Goal: Transaction & Acquisition: Purchase product/service

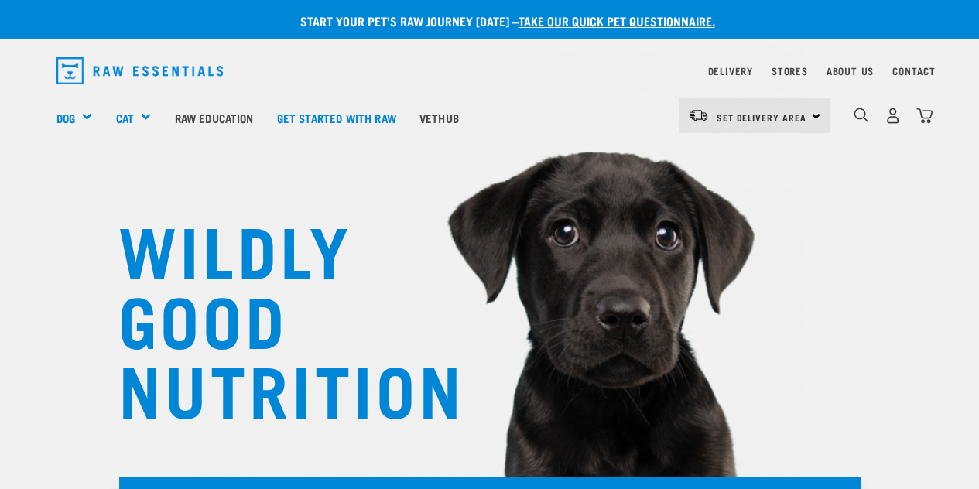
drag, startPoint x: 0, startPoint y: 0, endPoint x: 430, endPoint y: 170, distance: 462.1
click at [430, 170] on img at bounding box center [490, 219] width 628 height 579
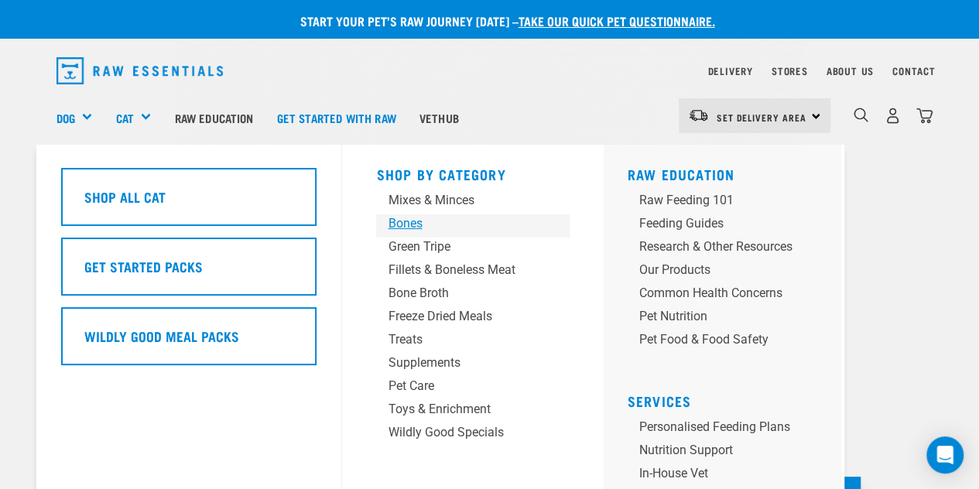
click at [409, 228] on div "Bones" at bounding box center [460, 223] width 145 height 19
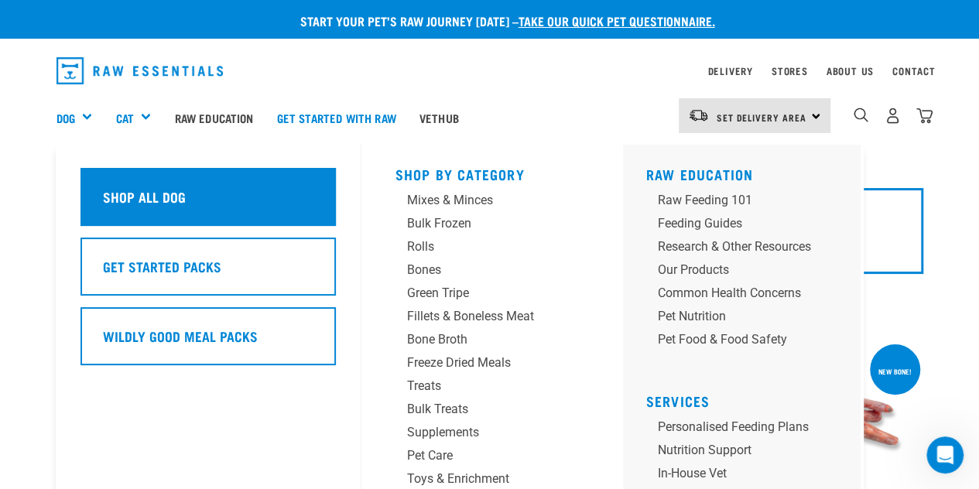
click at [178, 216] on div "Shop All Dog" at bounding box center [207, 197] width 255 height 58
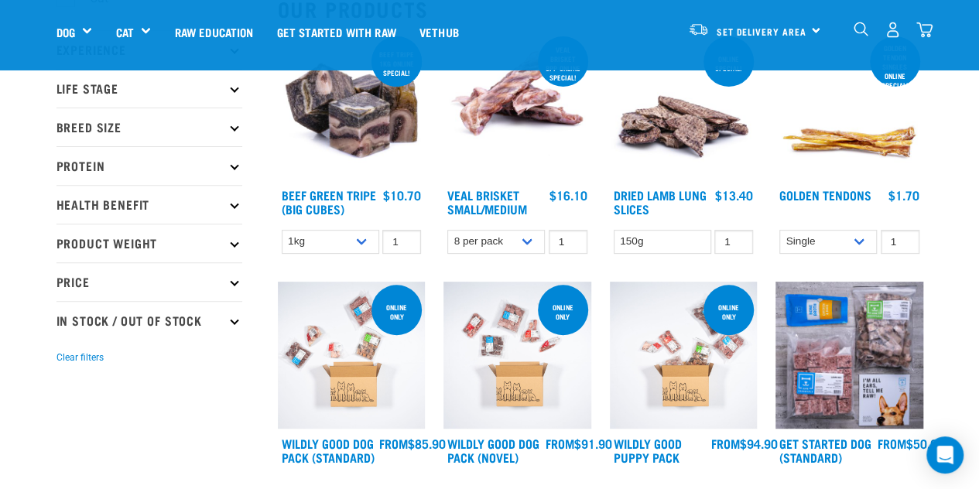
scroll to position [118, 0]
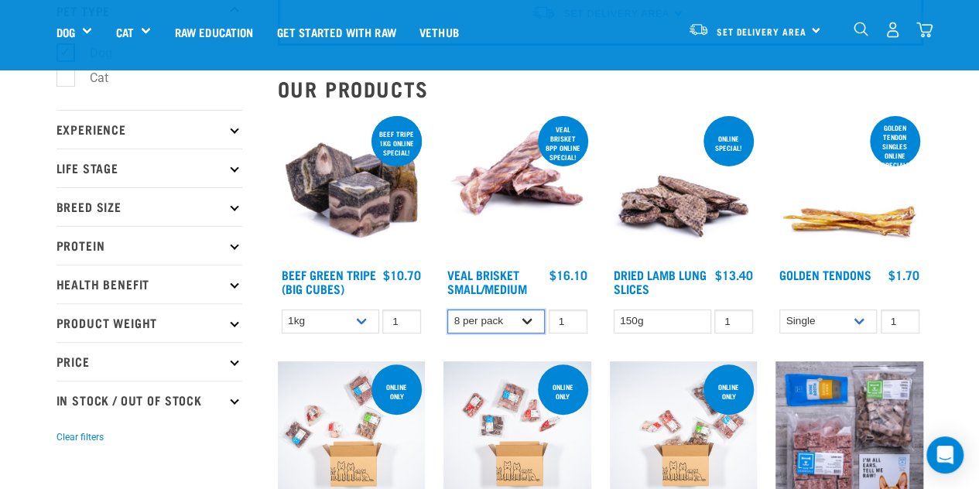
click at [503, 324] on select "8 per pack 4 per pack" at bounding box center [496, 322] width 98 height 24
select select "447644"
click at [447, 310] on select "8 per pack 4 per pack" at bounding box center [496, 322] width 98 height 24
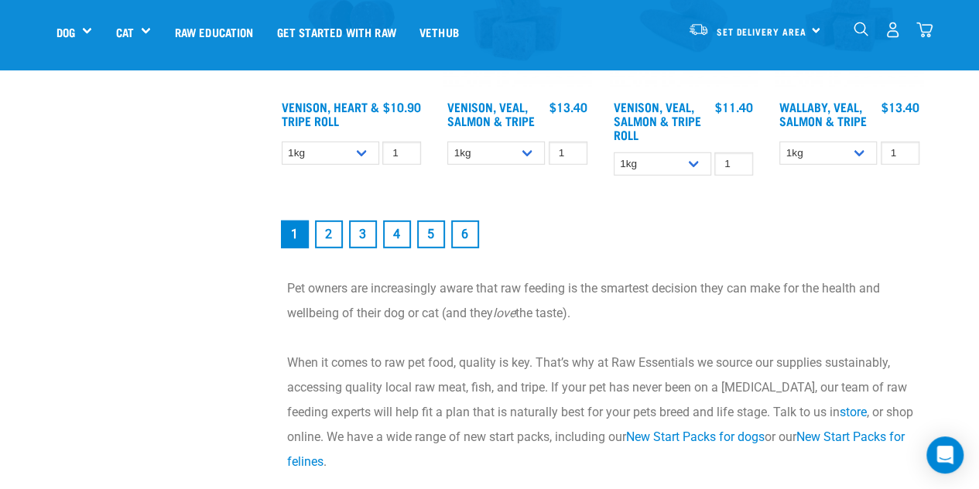
scroll to position [2012, 0]
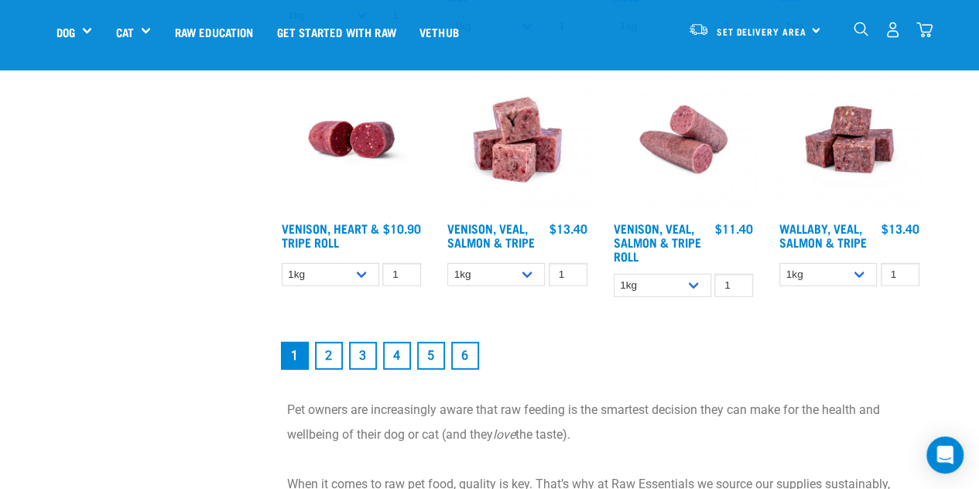
click at [328, 357] on link "2" at bounding box center [329, 356] width 28 height 28
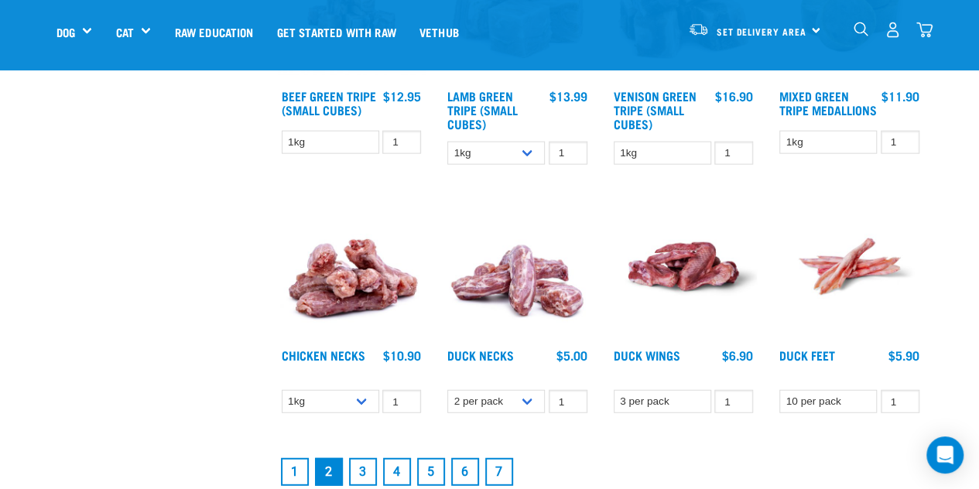
scroll to position [1804, 0]
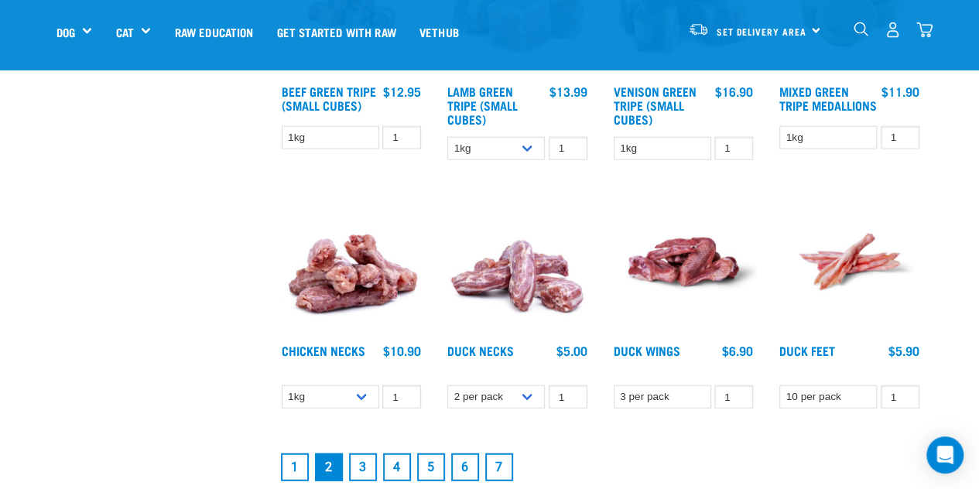
click at [373, 464] on link "3" at bounding box center [363, 468] width 28 height 28
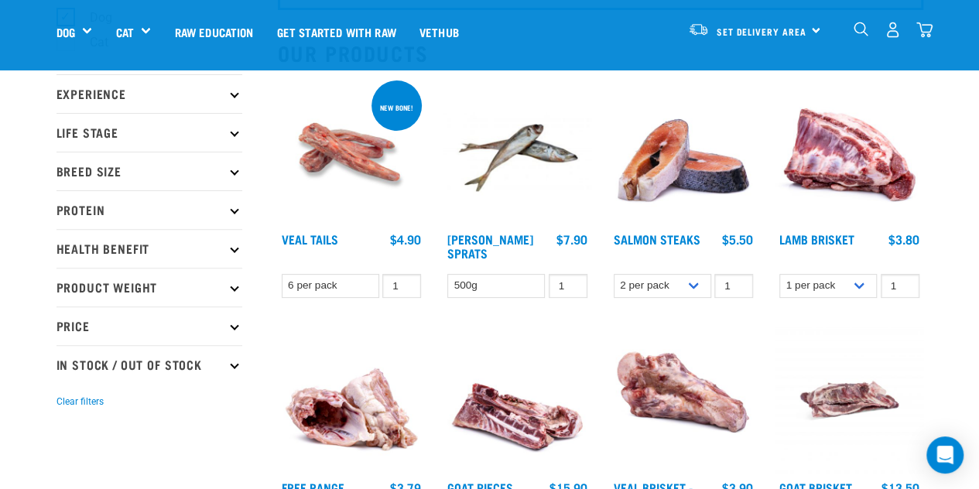
scroll to position [281, 0]
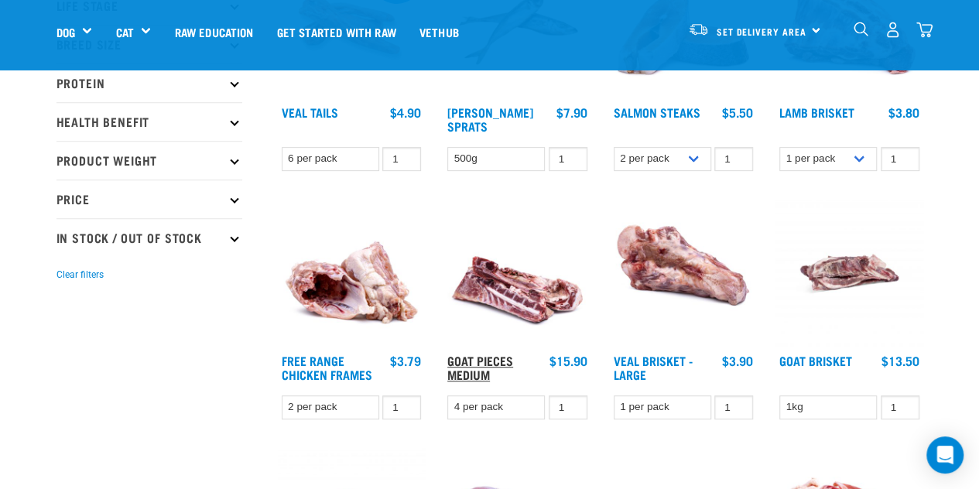
click at [485, 374] on link "Goat Pieces Medium" at bounding box center [480, 367] width 66 height 21
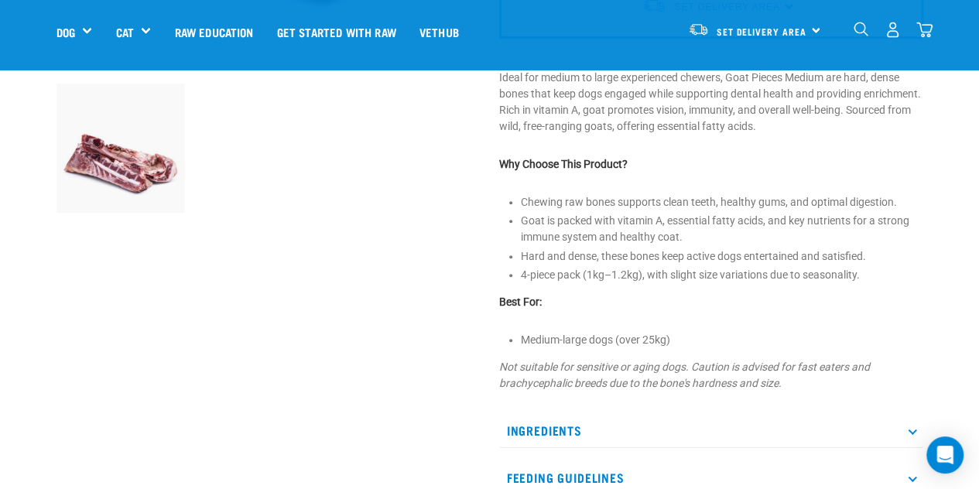
scroll to position [466, 0]
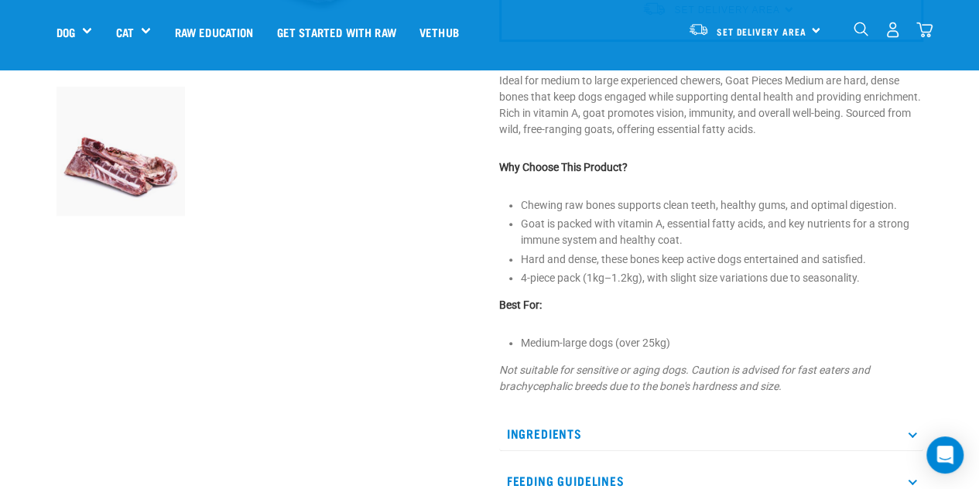
click at [596, 216] on li "Goat is packed with vitamin A, essential fatty acids, and key nutrients for a s…" at bounding box center [722, 232] width 402 height 33
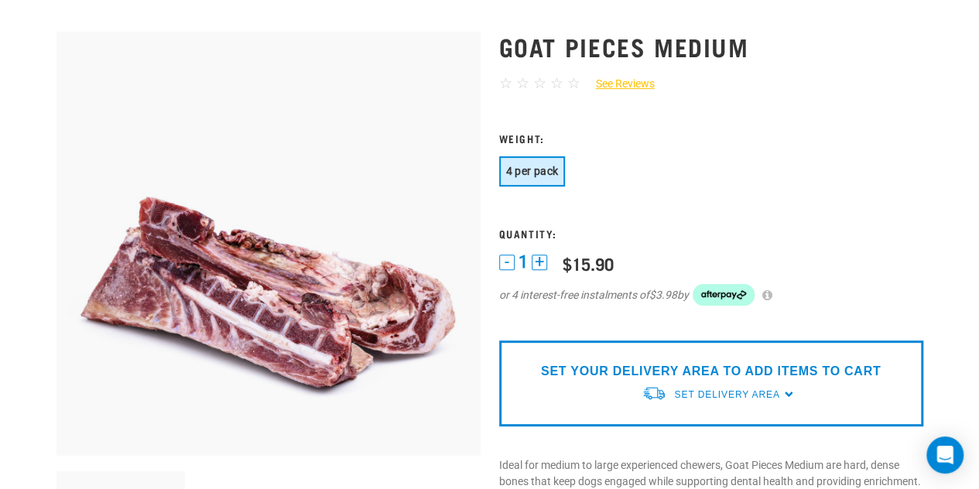
scroll to position [0, 0]
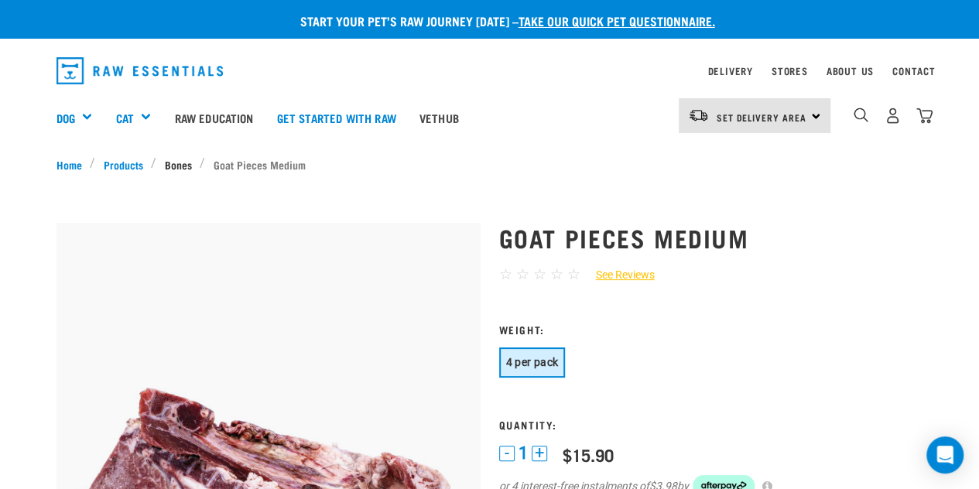
click at [170, 159] on link "Bones" at bounding box center [177, 164] width 43 height 16
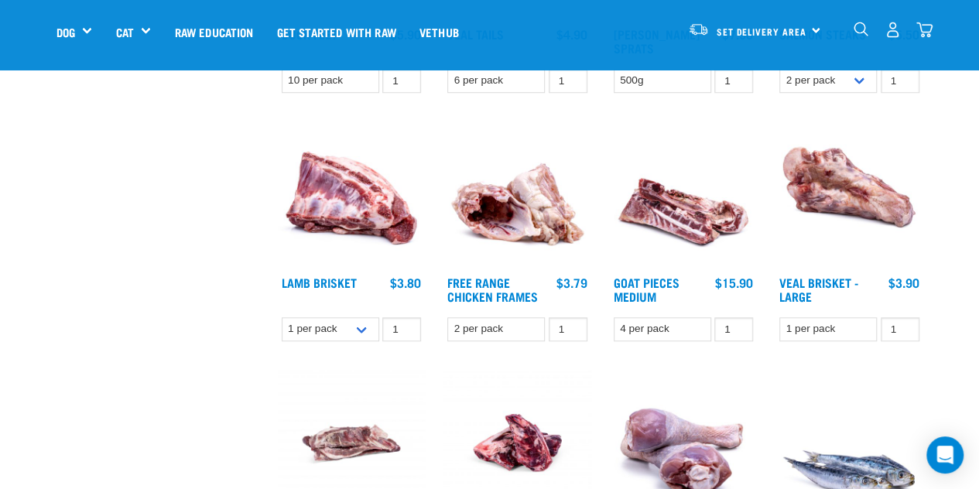
scroll to position [608, 0]
drag, startPoint x: 320, startPoint y: 283, endPoint x: 330, endPoint y: 292, distance: 12.6
click at [330, 292] on h4 "Lamb Brisket" at bounding box center [319, 290] width 75 height 31
click at [334, 321] on select "1 per pack 4 per pack" at bounding box center [331, 329] width 98 height 24
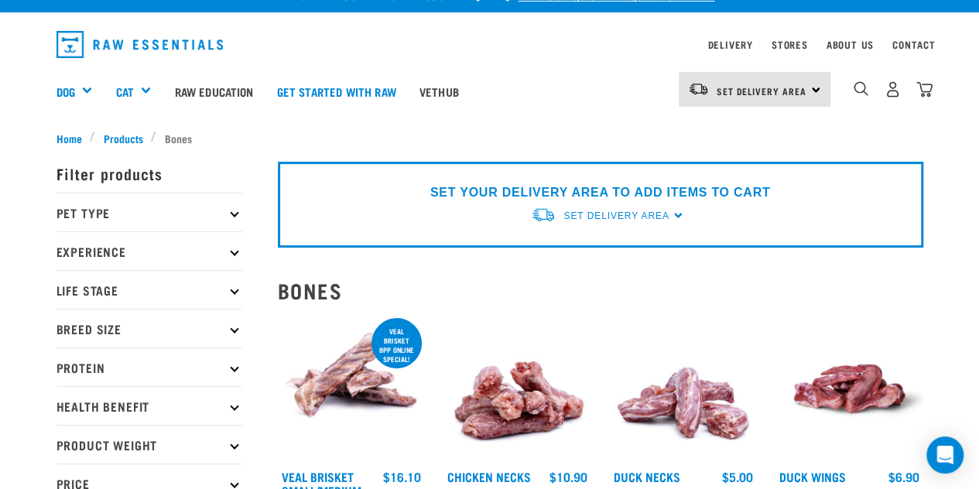
scroll to position [0, 0]
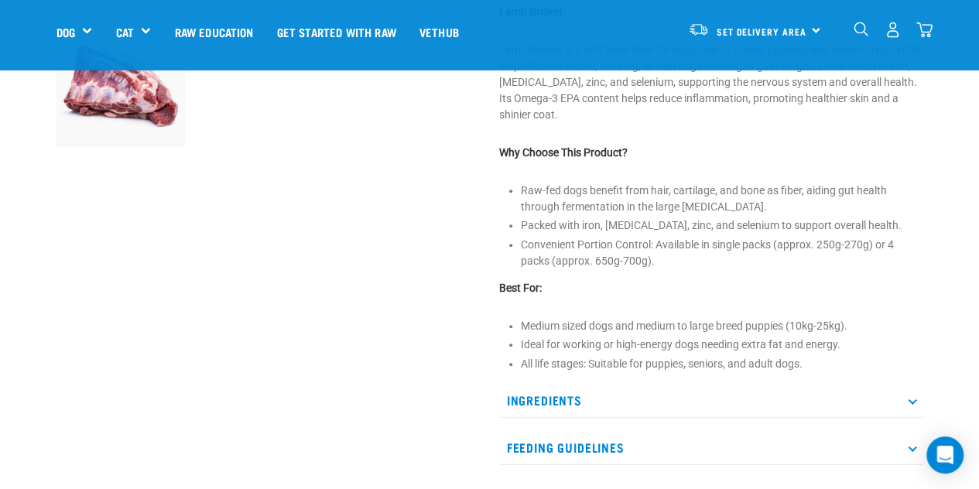
scroll to position [538, 0]
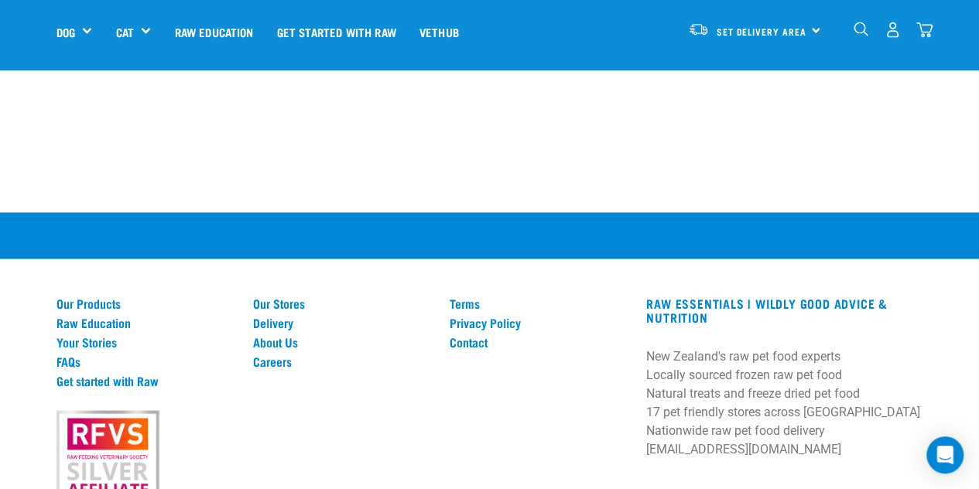
scroll to position [1700, 0]
